Goal: Task Accomplishment & Management: Complete application form

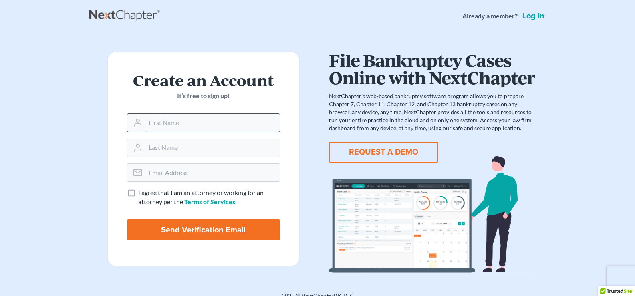
click at [169, 126] on input "text" at bounding box center [213, 123] width 134 height 18
type input "James"
type input "Brunson"
click at [177, 178] on input "email" at bounding box center [213, 173] width 134 height 18
type input "Jayfarmlaw@gmail.com"
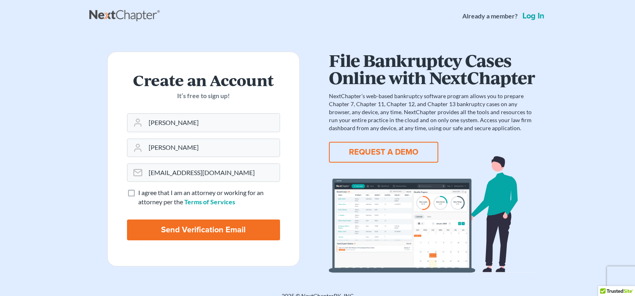
click at [138, 193] on label "I agree that I am an attorney or working for an attorney per the Terms of Servi…" at bounding box center [209, 197] width 142 height 18
click at [142, 193] on input "I agree that I am an attorney or working for an attorney per the Terms of Servi…" at bounding box center [144, 190] width 5 height 5
checkbox input "true"
click at [184, 233] on input "Send Verification Email" at bounding box center [203, 230] width 153 height 21
type input "Thinking..."
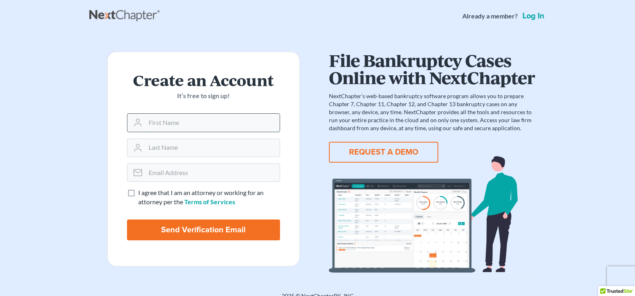
click at [166, 125] on input "text" at bounding box center [213, 123] width 134 height 18
type input "[PERSON_NAME]"
click at [180, 172] on input "email" at bounding box center [213, 173] width 134 height 18
type input "[EMAIL_ADDRESS][DOMAIN_NAME]"
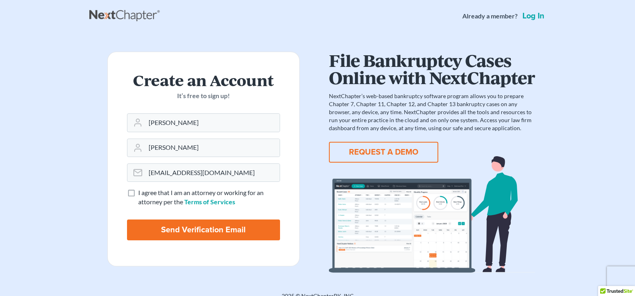
click at [138, 192] on label "I agree that I am an attorney or working for an attorney per the Terms of Servi…" at bounding box center [209, 197] width 142 height 18
click at [142, 192] on input "I agree that I am an attorney or working for an attorney per the Terms of Servi…" at bounding box center [144, 190] width 5 height 5
checkbox input "true"
click at [200, 231] on input "Send Verification Email" at bounding box center [203, 230] width 153 height 21
type input "Thinking..."
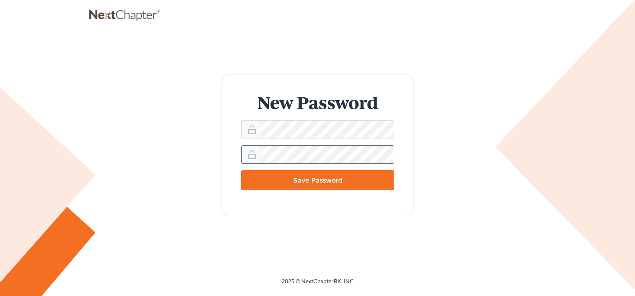
click at [241, 170] on input "Save Password" at bounding box center [317, 180] width 153 height 20
type input "Thinking..."
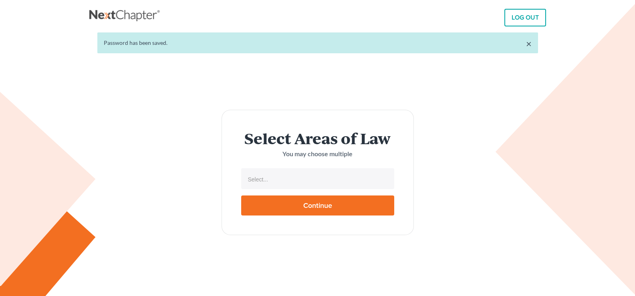
select select
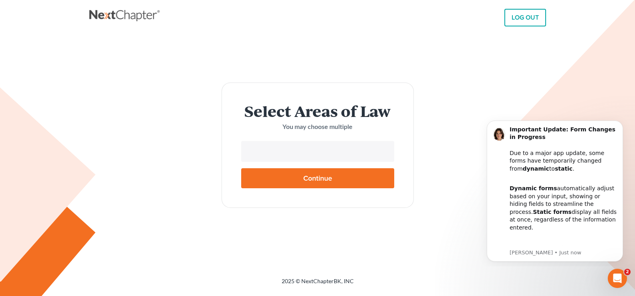
click at [280, 152] on input "text" at bounding box center [317, 152] width 142 height 12
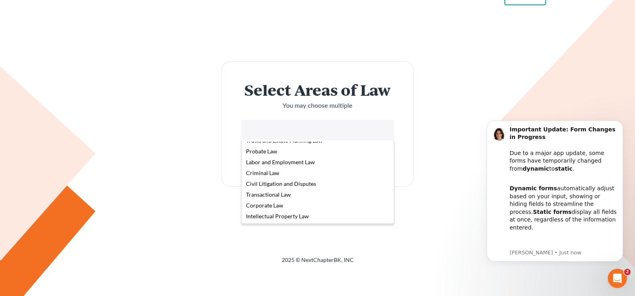
scroll to position [40, 0]
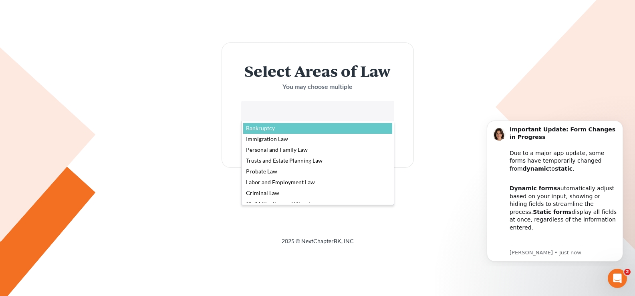
select select "4556"
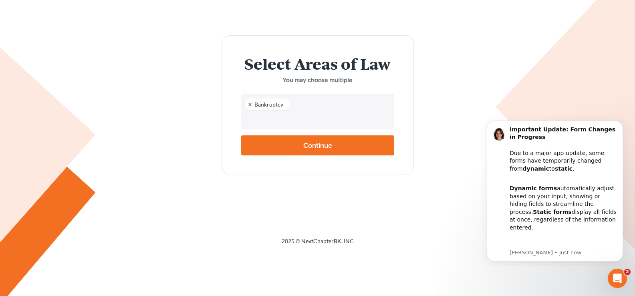
click at [308, 123] on input "text" at bounding box center [317, 119] width 142 height 12
click at [323, 119] on input "text" at bounding box center [317, 119] width 142 height 12
type input "Agriculture"
click at [321, 147] on body "LOG OUT × Password has been saved. Select Areas of Law You may choose multiple …" at bounding box center [317, 108] width 635 height 296
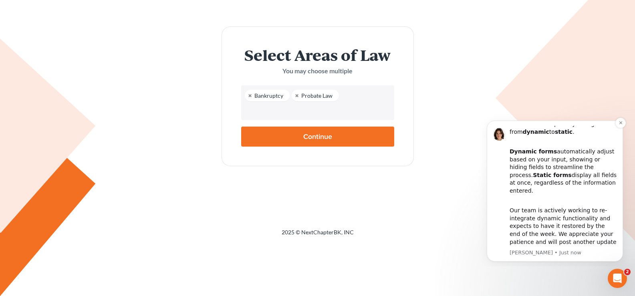
scroll to position [52, 0]
click at [294, 134] on input "Continue" at bounding box center [317, 137] width 153 height 20
type input "Thinking..."
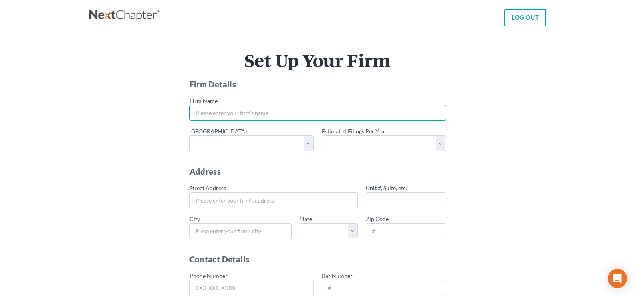
click at [221, 113] on input "* Firm Name" at bounding box center [318, 113] width 257 height 16
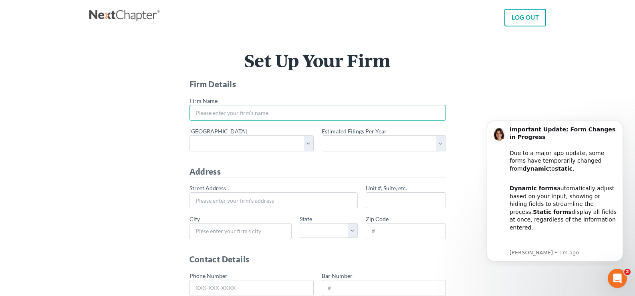
type input "Ag-Law, PC"
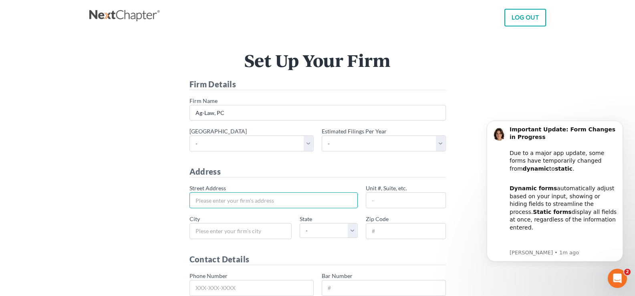
type input "[STREET_ADDRESS]"
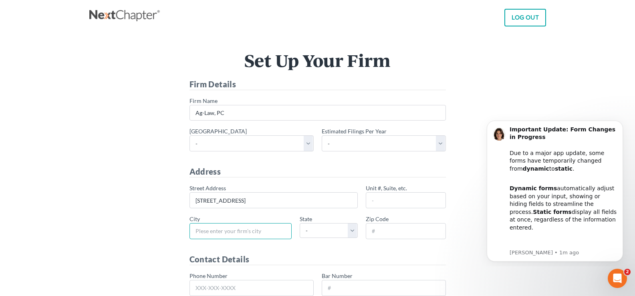
type input "[PERSON_NAME]"
select select "OK"
type input "73089"
click at [215, 144] on select "- Alabama - Middle Alabama - Northern Alabama - Southern Alaska Arizona Arkansa…" at bounding box center [252, 144] width 124 height 16
select select "66"
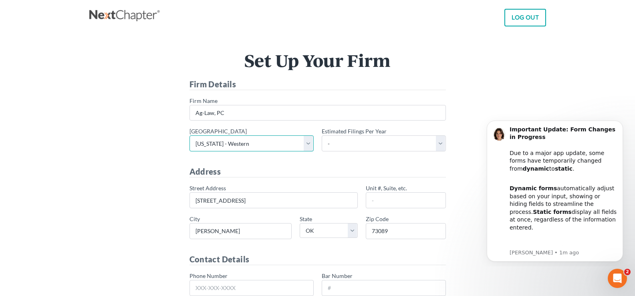
click at [190, 136] on select "- Alabama - Middle Alabama - Northern Alabama - Southern Alaska Arizona Arkansa…" at bounding box center [252, 144] width 124 height 16
click at [441, 142] on select "- 1-10 11-50 50+" at bounding box center [384, 144] width 124 height 16
select select "1"
click at [322, 136] on select "- 1-10 11-50 50+" at bounding box center [384, 144] width 124 height 16
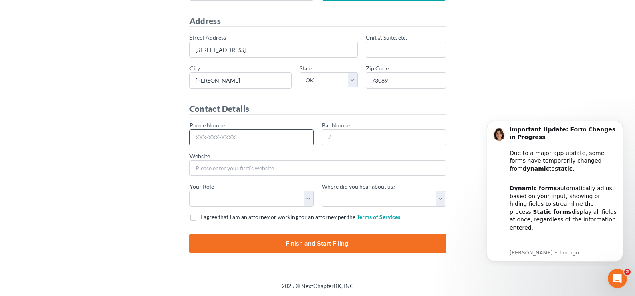
scroll to position [151, 0]
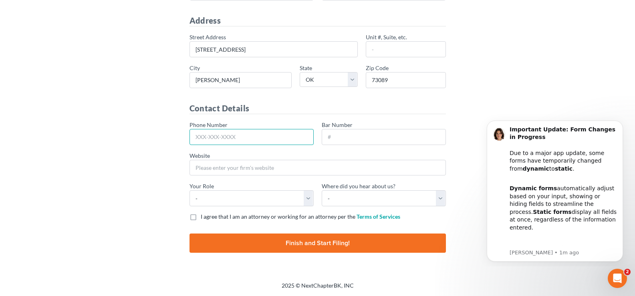
click at [252, 136] on input "Phone Number" at bounding box center [252, 137] width 124 height 16
type input "405-246-9745"
click at [350, 142] on input "Bar Number" at bounding box center [384, 137] width 124 height 16
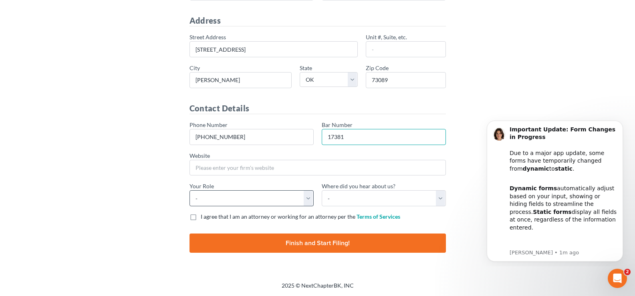
type input "17381"
click at [307, 201] on select "- Attorney Paralegal Assistant" at bounding box center [252, 198] width 124 height 16
select select "attorney"
click at [190, 190] on select "- Attorney Paralegal Assistant" at bounding box center [252, 198] width 124 height 16
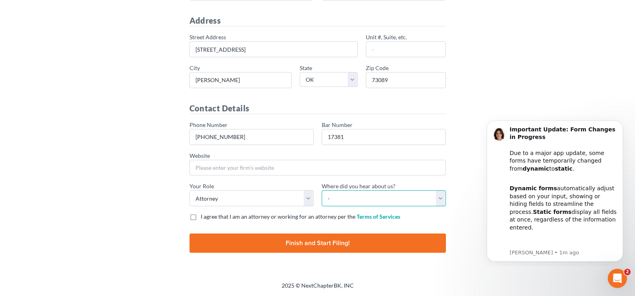
click at [343, 196] on select "- Bar association Capterra Clio Email Facebook Google Word of mouth Other" at bounding box center [384, 198] width 124 height 16
select select "Other"
click at [322, 190] on select "- Bar association Capterra Clio Email Facebook Google Word of mouth Other" at bounding box center [384, 198] width 124 height 16
click at [201, 217] on label "I agree that I am an attorney or working for an attorney per the Terms of Servi…" at bounding box center [301, 217] width 200 height 8
click at [204, 217] on input "I agree that I am an attorney or working for an attorney per the Terms of Servi…" at bounding box center [206, 215] width 5 height 5
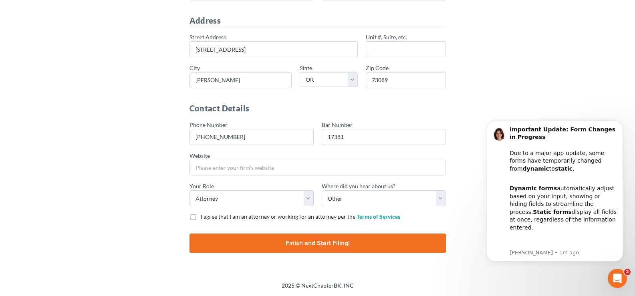
checkbox input "true"
click at [343, 243] on input "Finish and Start Filing!" at bounding box center [318, 243] width 257 height 19
type input "Thinking..."
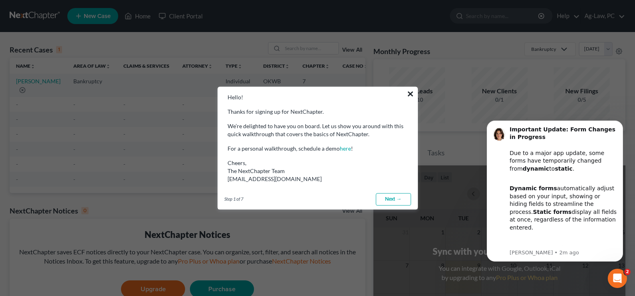
click at [411, 93] on button "×" at bounding box center [411, 93] width 8 height 13
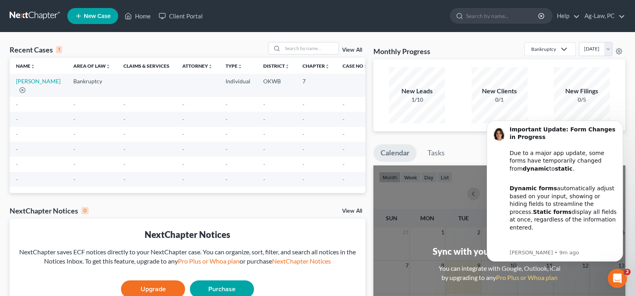
click at [355, 105] on td "-" at bounding box center [355, 104] width 38 height 15
click at [94, 19] on span "New Case" at bounding box center [97, 16] width 27 height 6
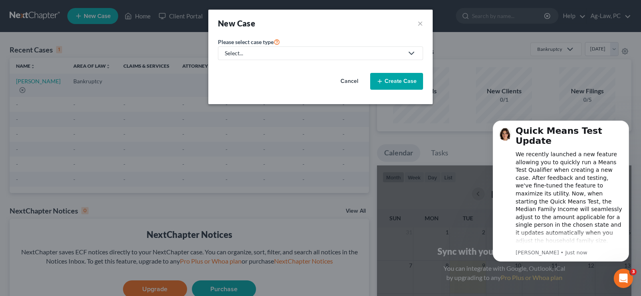
click at [410, 53] on polyline at bounding box center [411, 53] width 5 height 2
click at [239, 66] on div "Bankruptcy" at bounding box center [241, 69] width 31 height 8
select select "65"
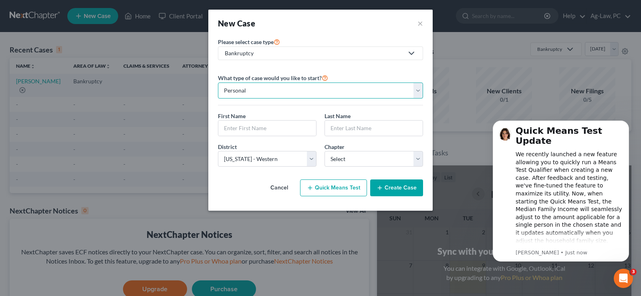
click at [416, 87] on select "Personal Business" at bounding box center [320, 91] width 205 height 16
select select "1"
click at [218, 83] on select "Personal Business" at bounding box center [320, 91] width 205 height 16
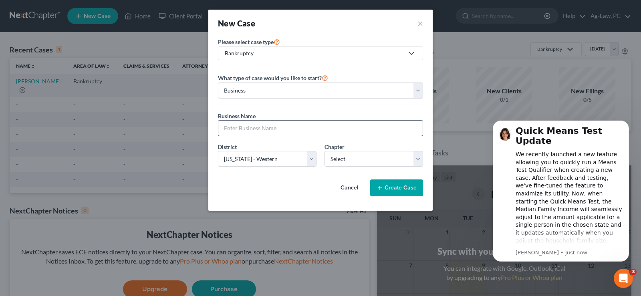
click at [271, 128] on input "text" at bounding box center [320, 128] width 204 height 15
type input "Test"
click at [416, 160] on select "Select 7 11 12" at bounding box center [374, 159] width 99 height 16
select select "2"
click at [325, 151] on select "Select 7 11 12" at bounding box center [374, 159] width 99 height 16
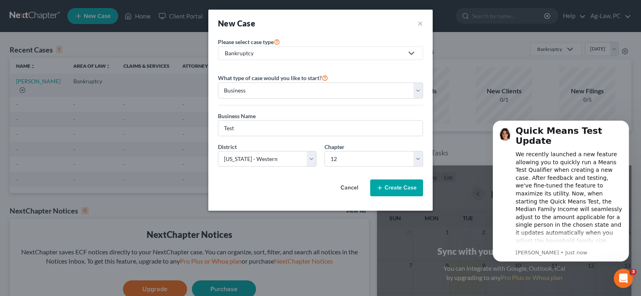
click at [381, 188] on line "button" at bounding box center [380, 188] width 4 height 0
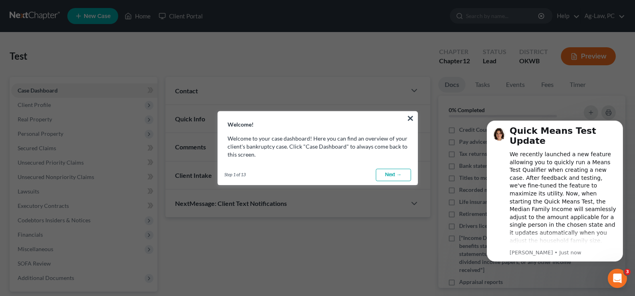
click at [392, 176] on link "Next →" at bounding box center [393, 175] width 35 height 13
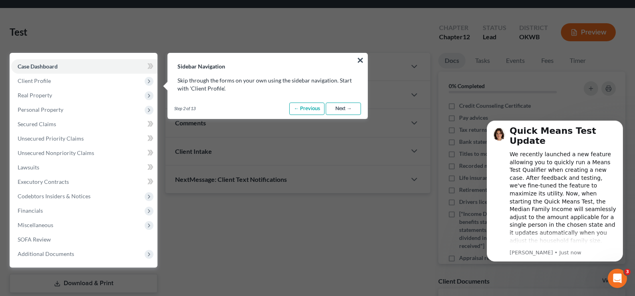
scroll to position [36, 0]
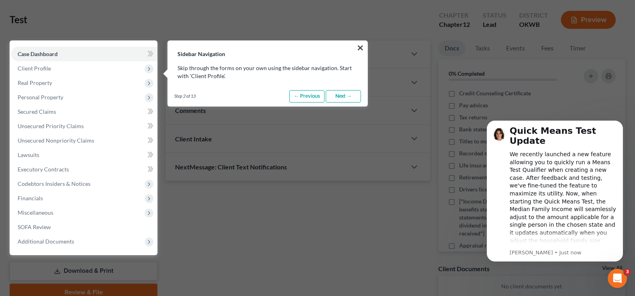
click at [332, 97] on link "Next →" at bounding box center [343, 96] width 35 height 13
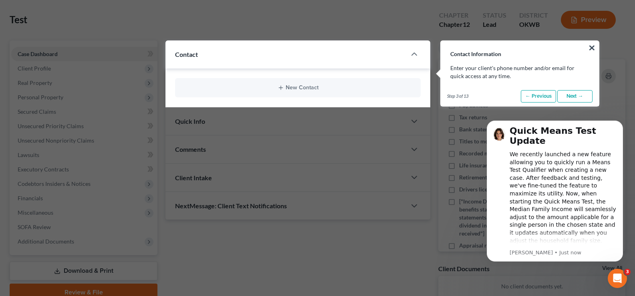
click at [593, 46] on button "×" at bounding box center [593, 47] width 8 height 13
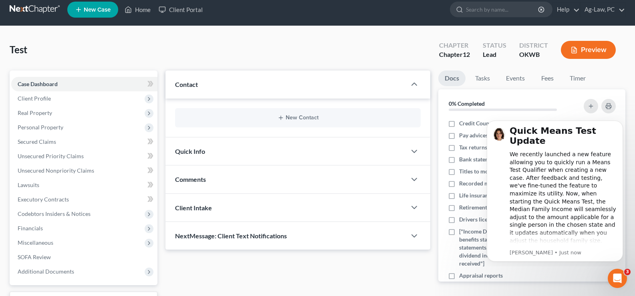
scroll to position [0, 0]
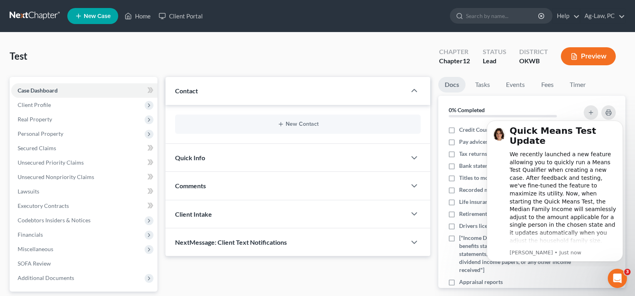
click at [305, 51] on div "Test Upgraded Chapter Chapter 12 Status Lead District OKWB Preview" at bounding box center [318, 59] width 616 height 35
